Goal: Information Seeking & Learning: Learn about a topic

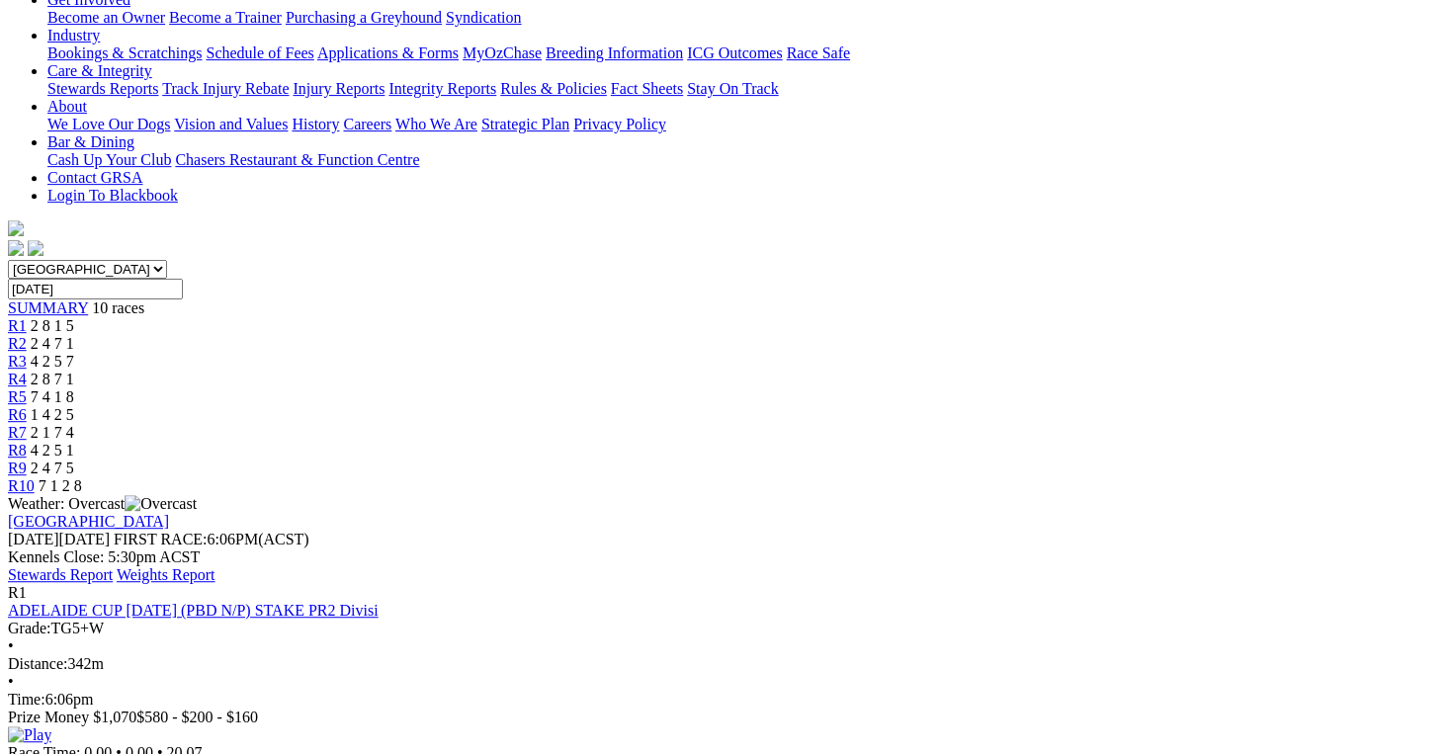
scroll to position [395, 0]
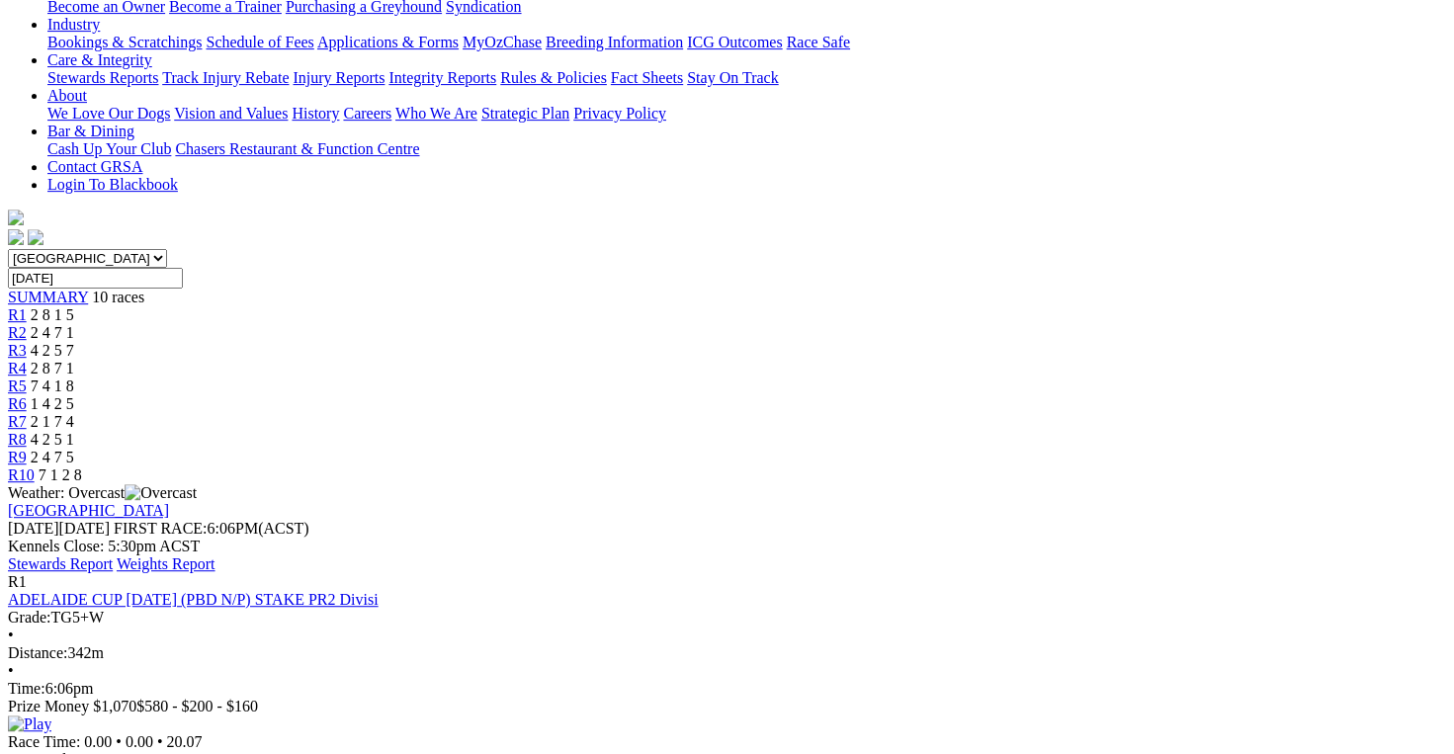
click at [113, 556] on link "Stewards Report" at bounding box center [60, 564] width 105 height 17
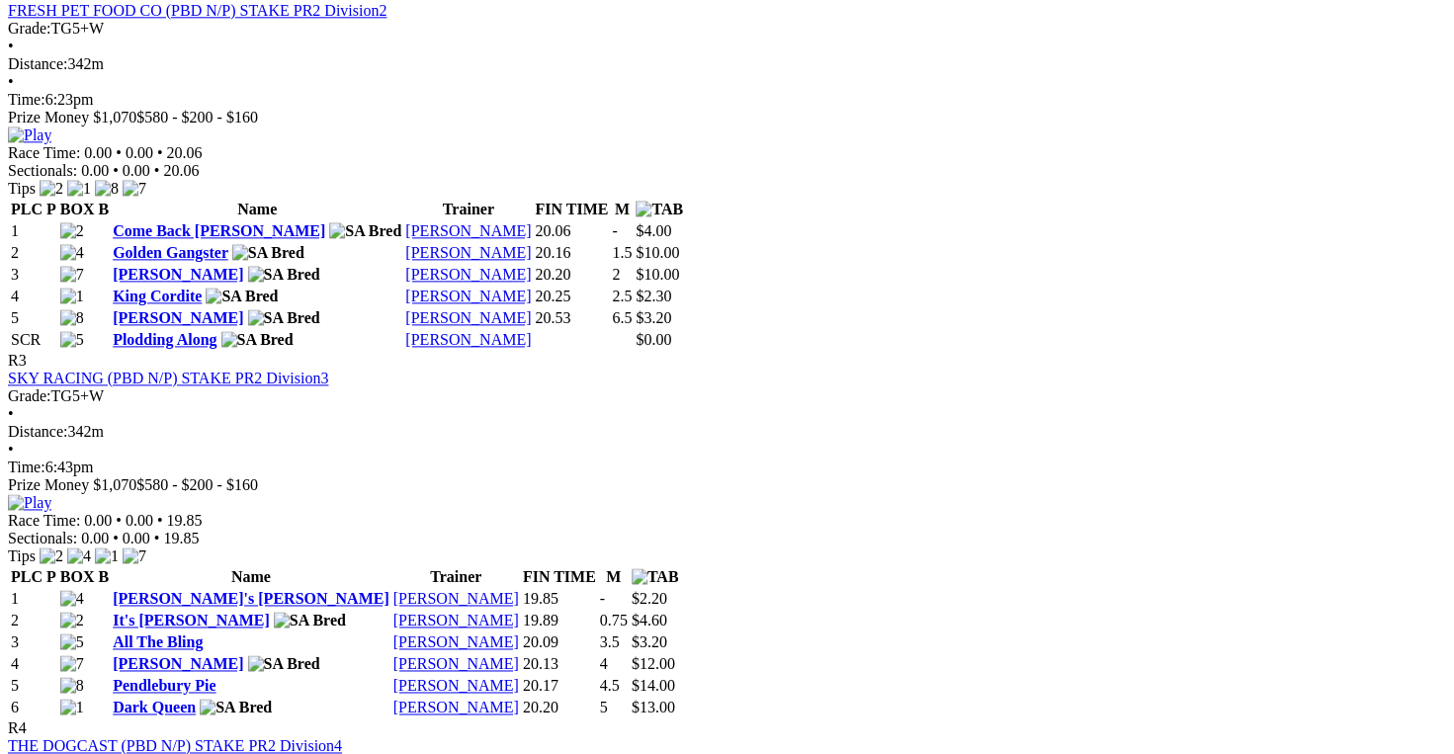
scroll to position [1384, 0]
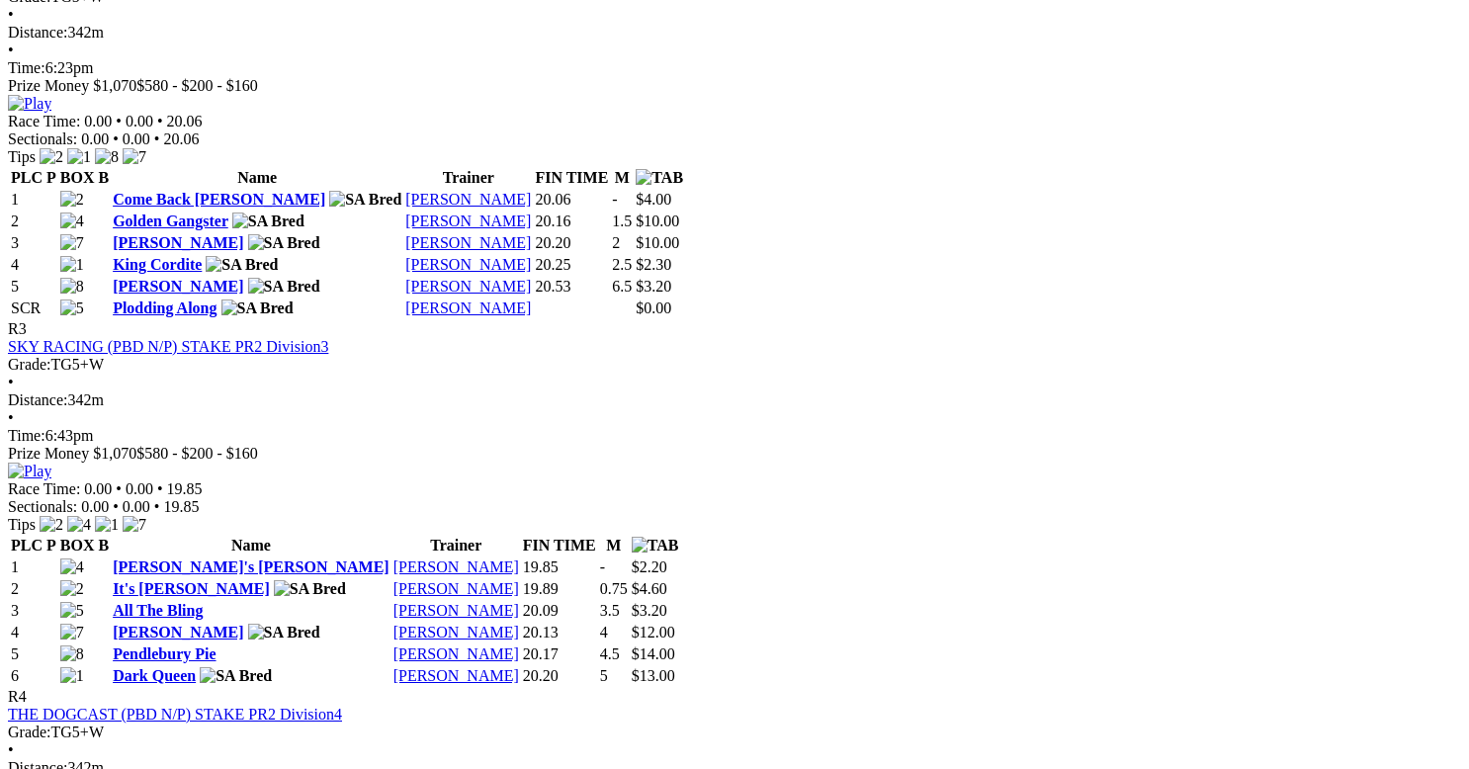
click at [925, 490] on iframe at bounding box center [734, 384] width 1469 height 769
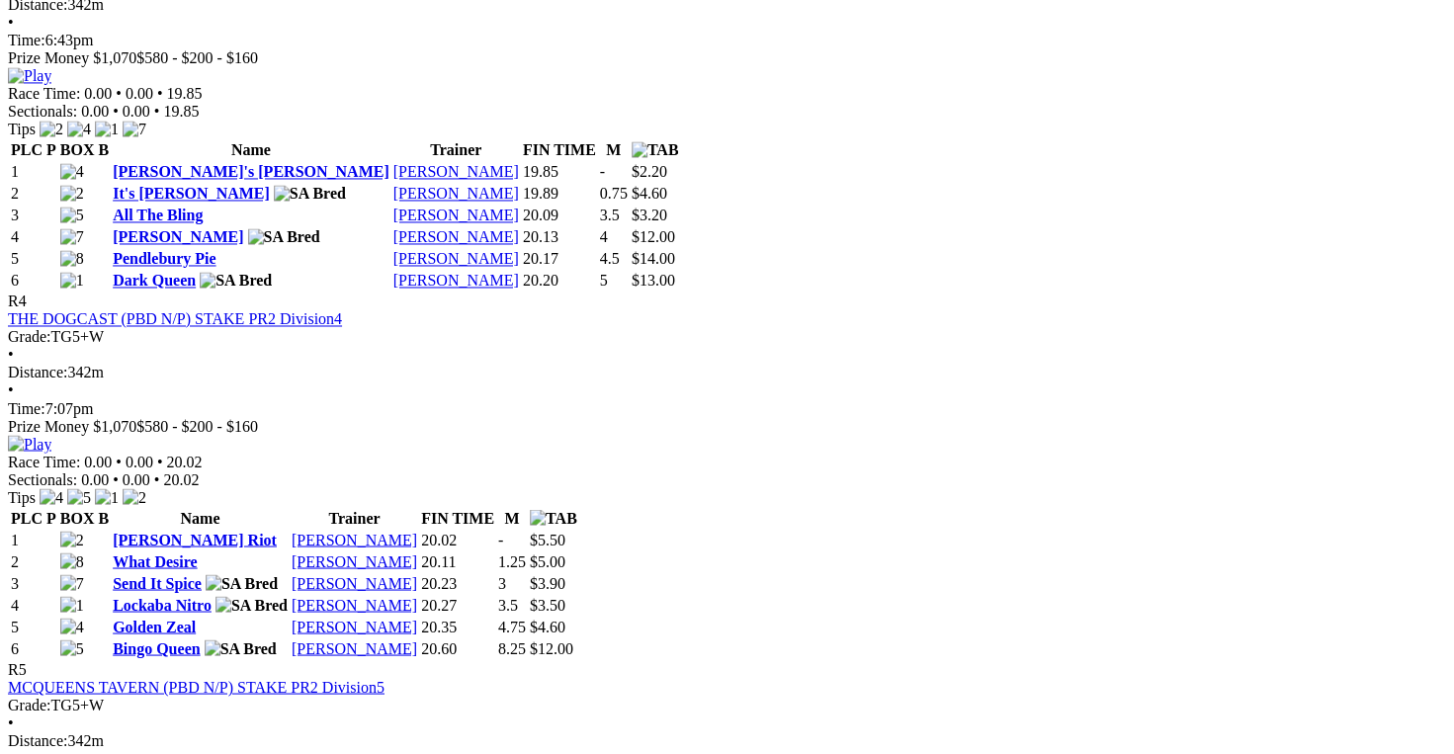
scroll to position [1878, 0]
